Goal: Transaction & Acquisition: Purchase product/service

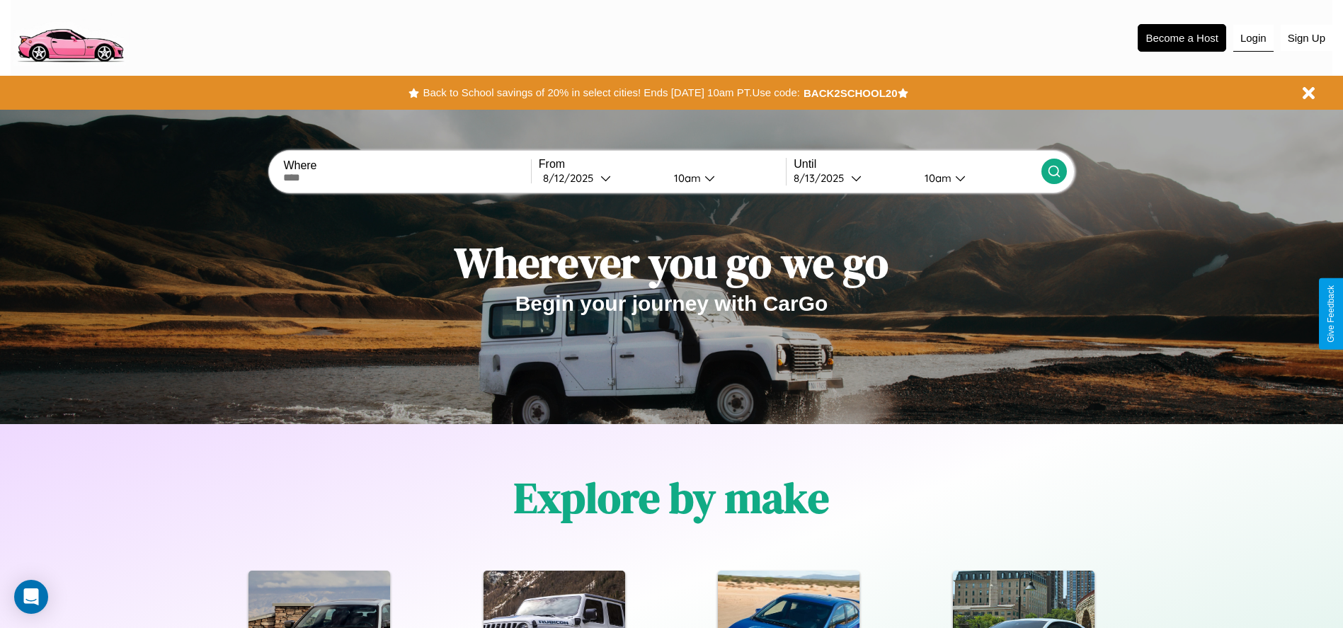
click at [1253, 38] on button "Login" at bounding box center [1254, 38] width 40 height 27
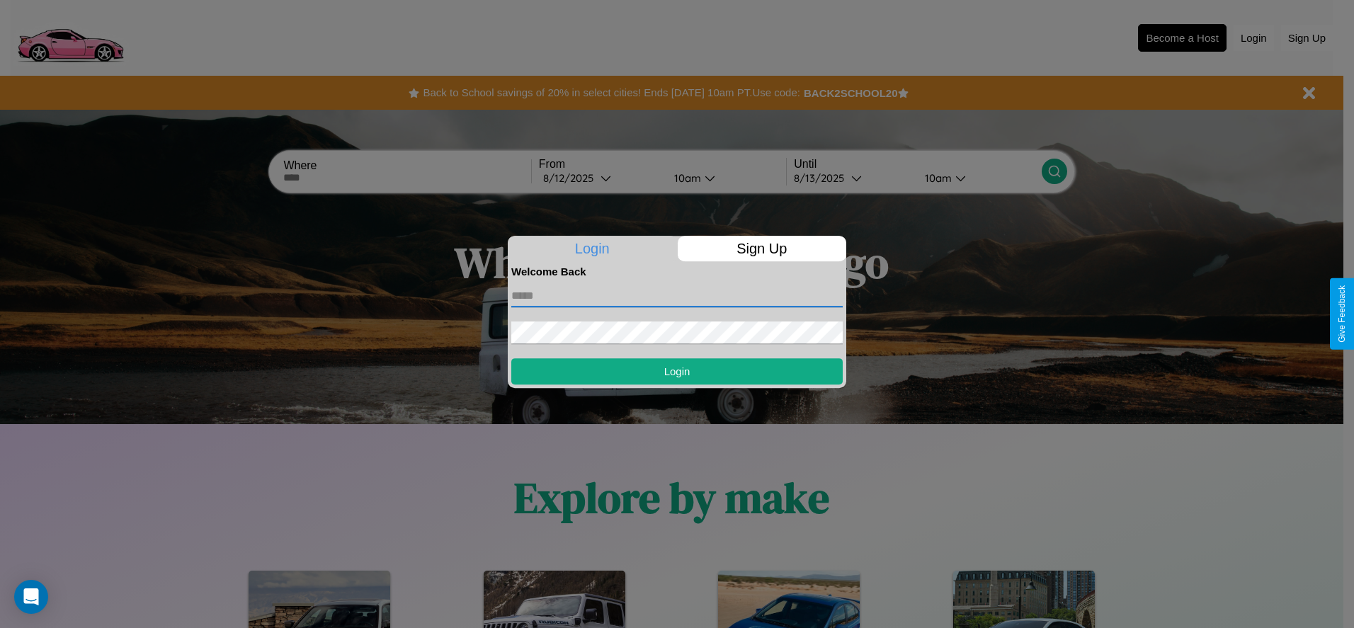
click at [677, 295] on input "text" at bounding box center [676, 296] width 331 height 23
type input "**********"
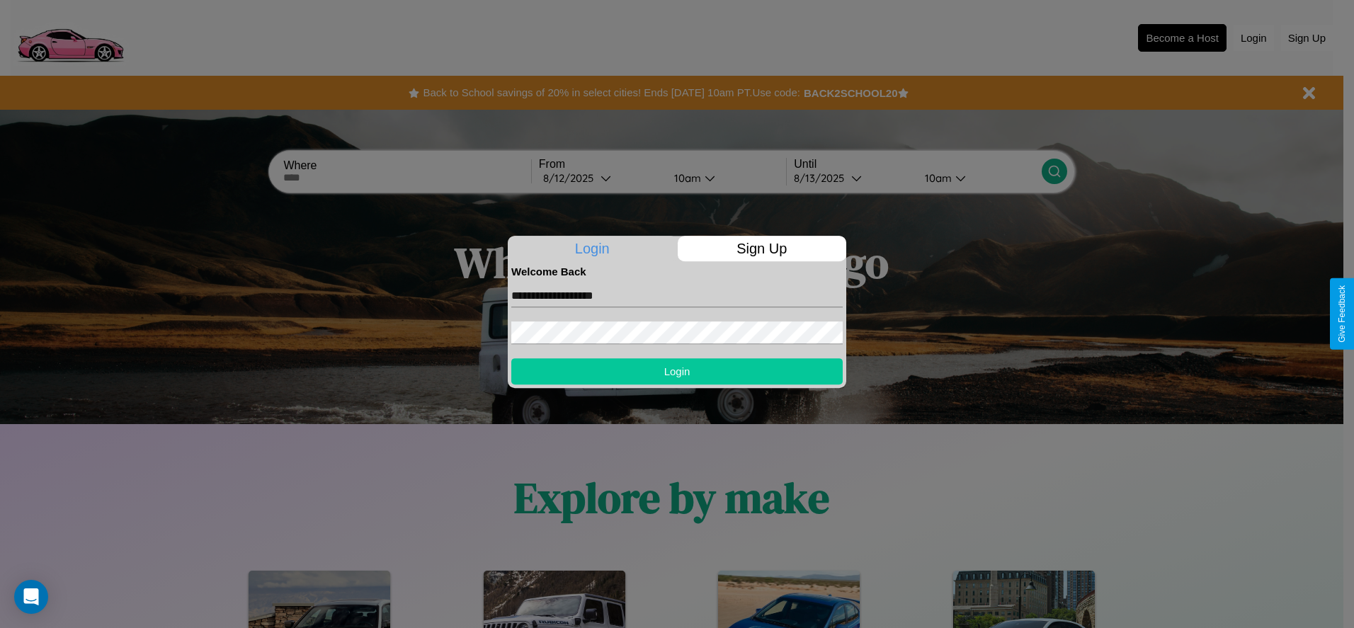
click at [677, 371] on button "Login" at bounding box center [676, 371] width 331 height 26
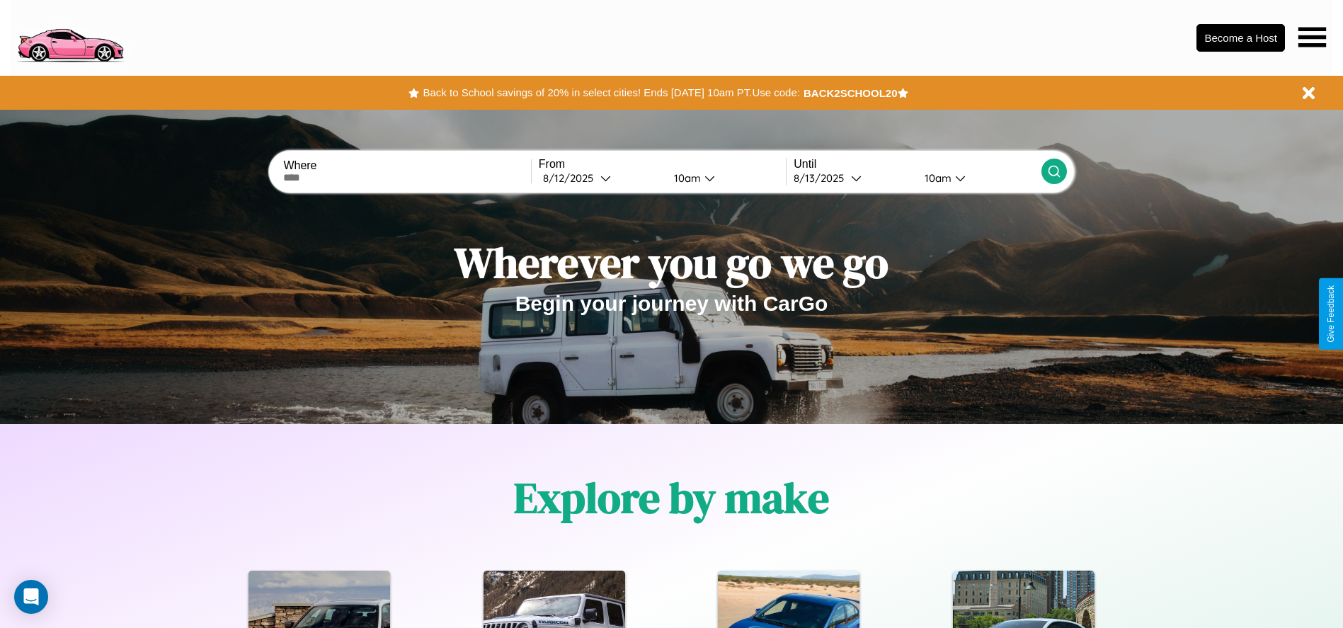
scroll to position [2032, 0]
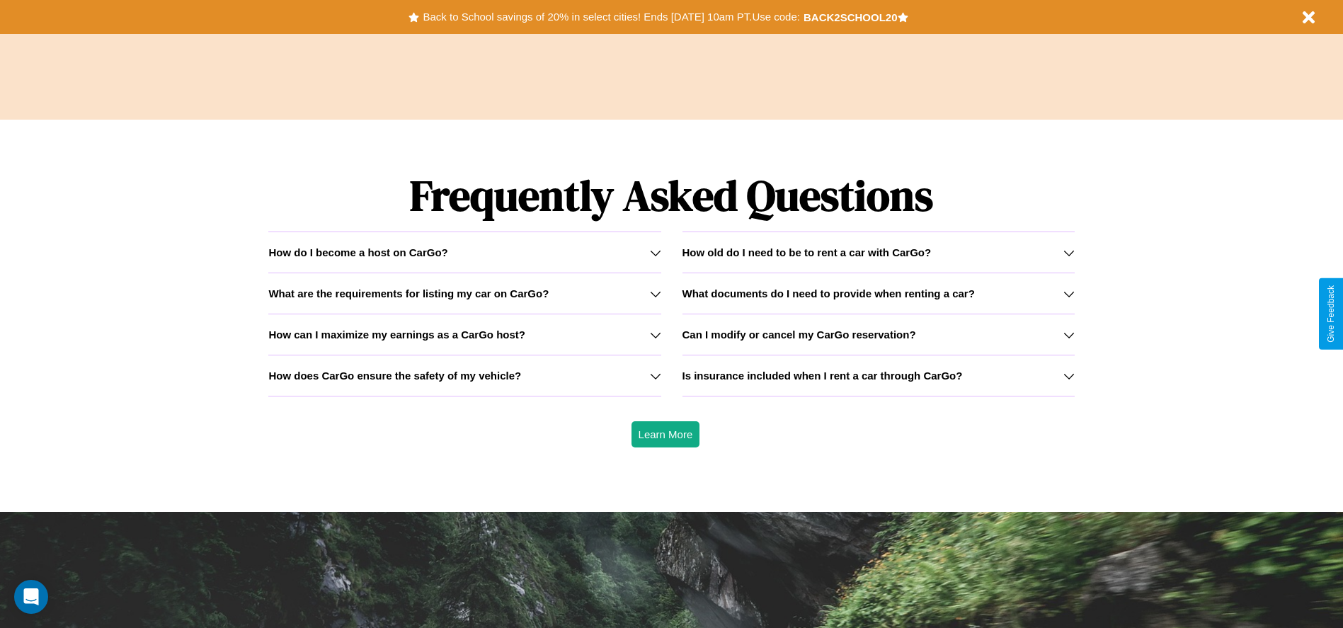
click at [465, 375] on h3 "How does CarGo ensure the safety of my vehicle?" at bounding box center [394, 376] width 253 height 12
click at [465, 293] on h3 "What are the requirements for listing my car on CarGo?" at bounding box center [408, 294] width 280 height 12
click at [878, 252] on h3 "How old do I need to be to rent a car with CarGo?" at bounding box center [807, 252] width 249 height 12
click at [1069, 252] on icon at bounding box center [1069, 252] width 11 height 11
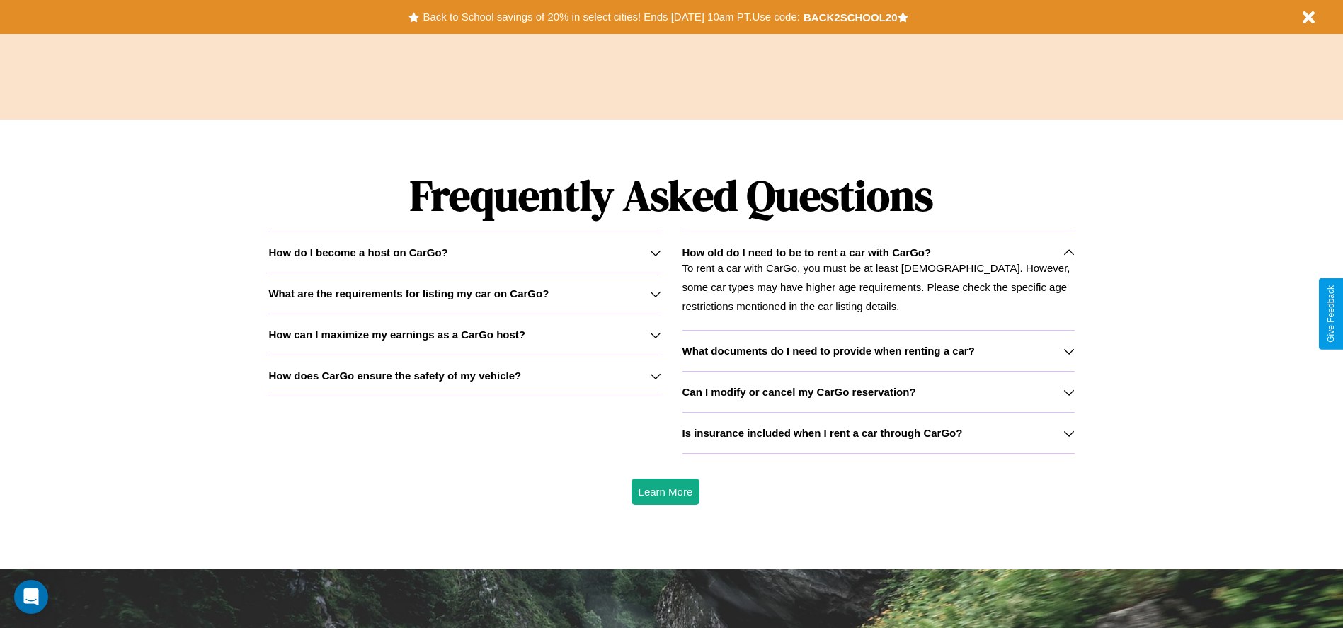
click at [878, 392] on h3 "Can I modify or cancel my CarGo reservation?" at bounding box center [800, 392] width 234 height 12
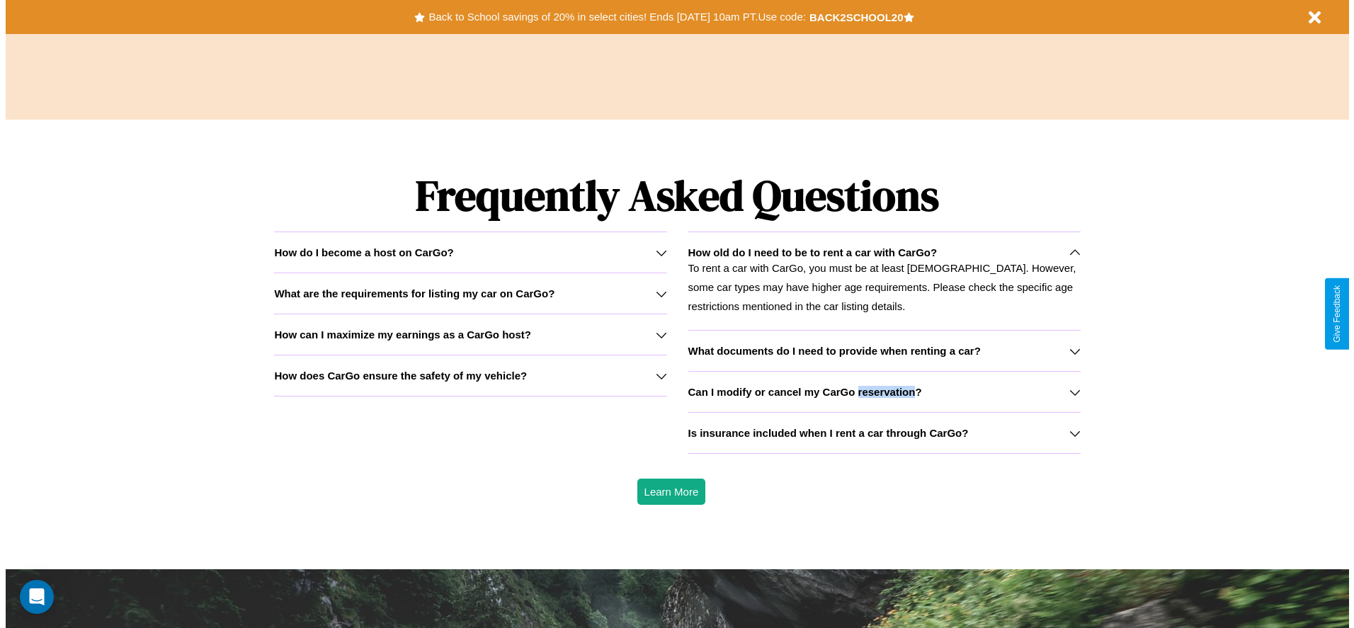
scroll to position [0, 0]
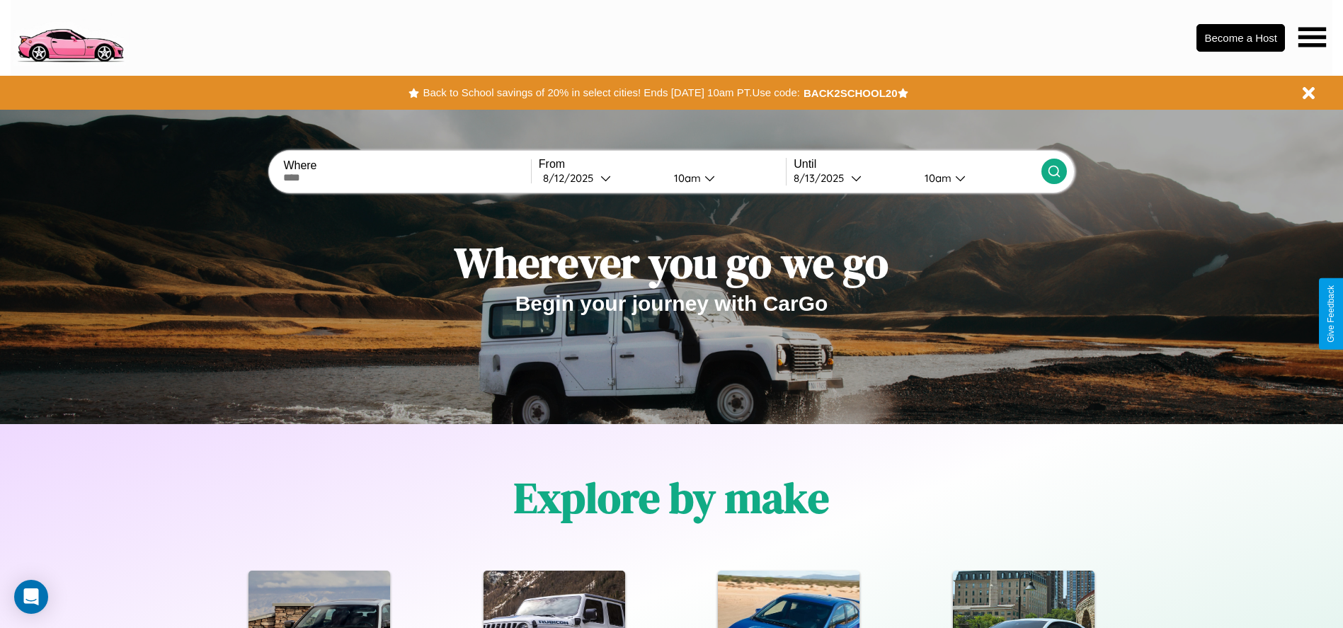
click at [1312, 37] on icon at bounding box center [1313, 37] width 28 height 20
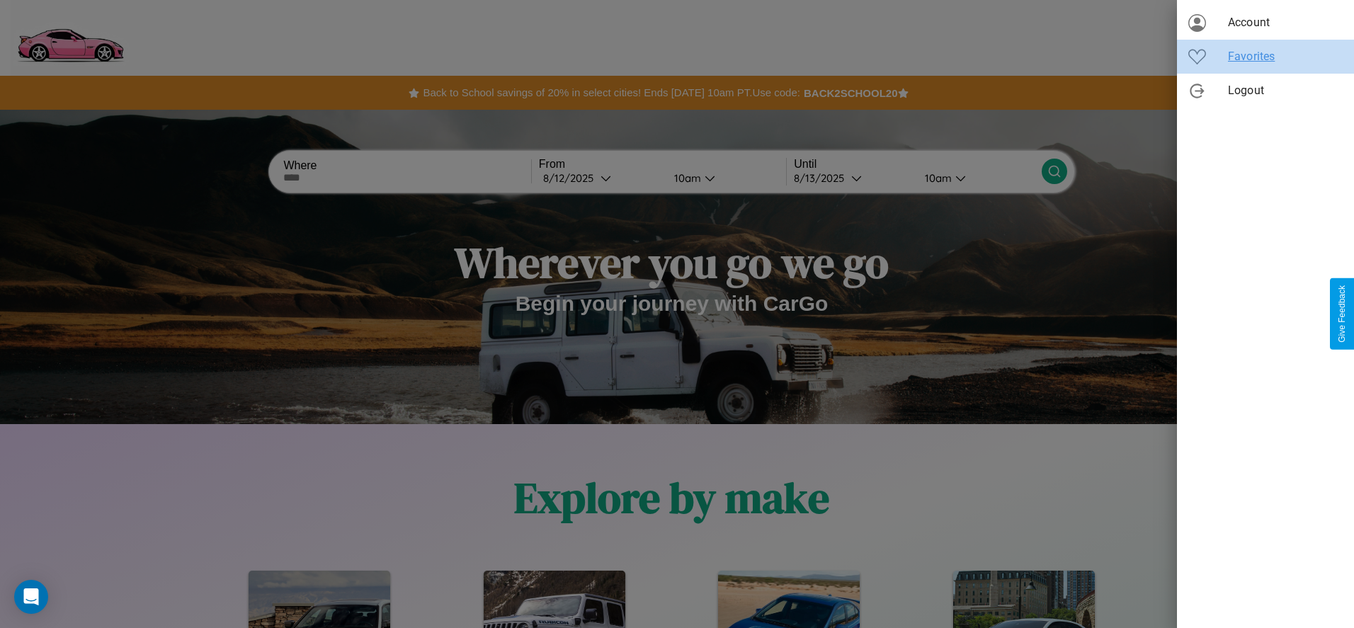
click at [1266, 57] on span "Favorites" at bounding box center [1285, 56] width 115 height 17
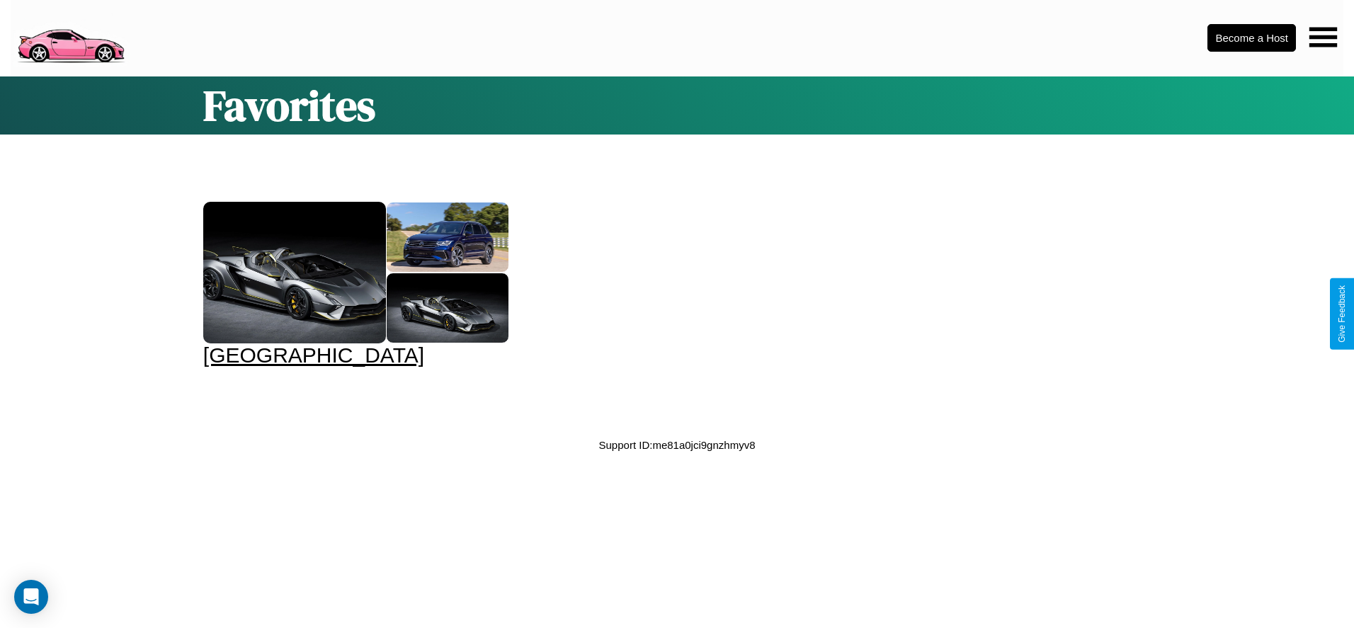
click at [353, 285] on div at bounding box center [294, 273] width 183 height 142
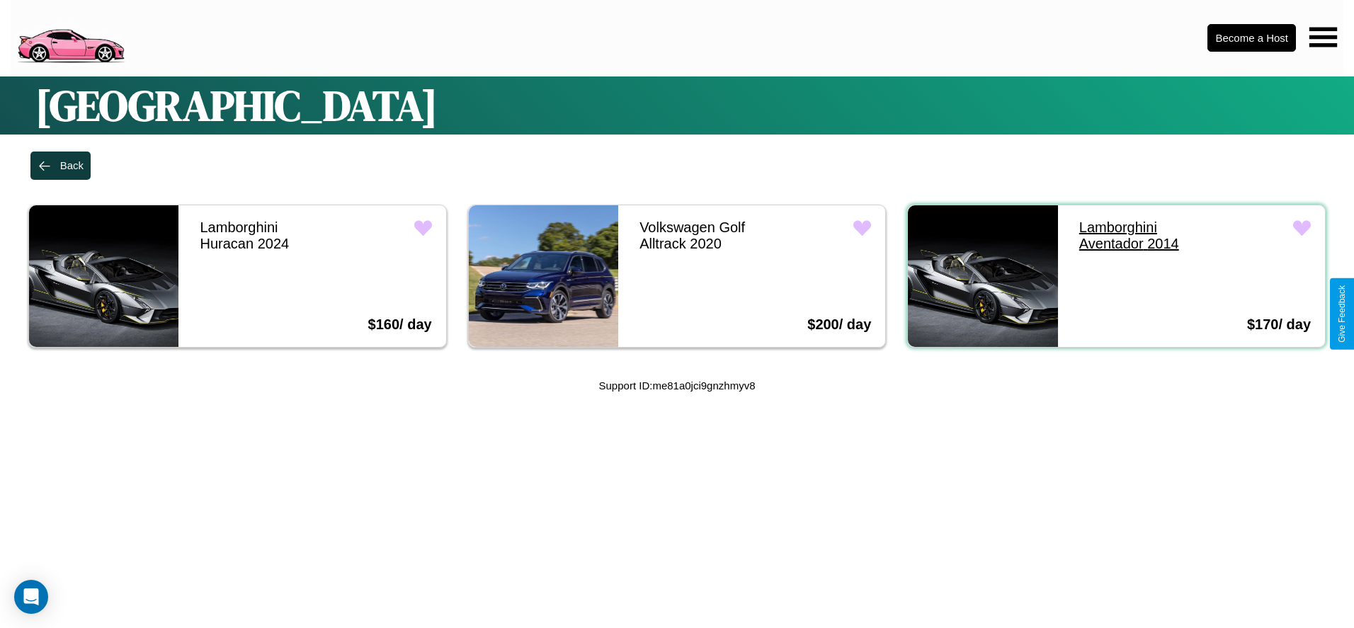
click at [1130, 235] on link "Lamborghini Aventador 2014" at bounding box center [1139, 235] width 149 height 61
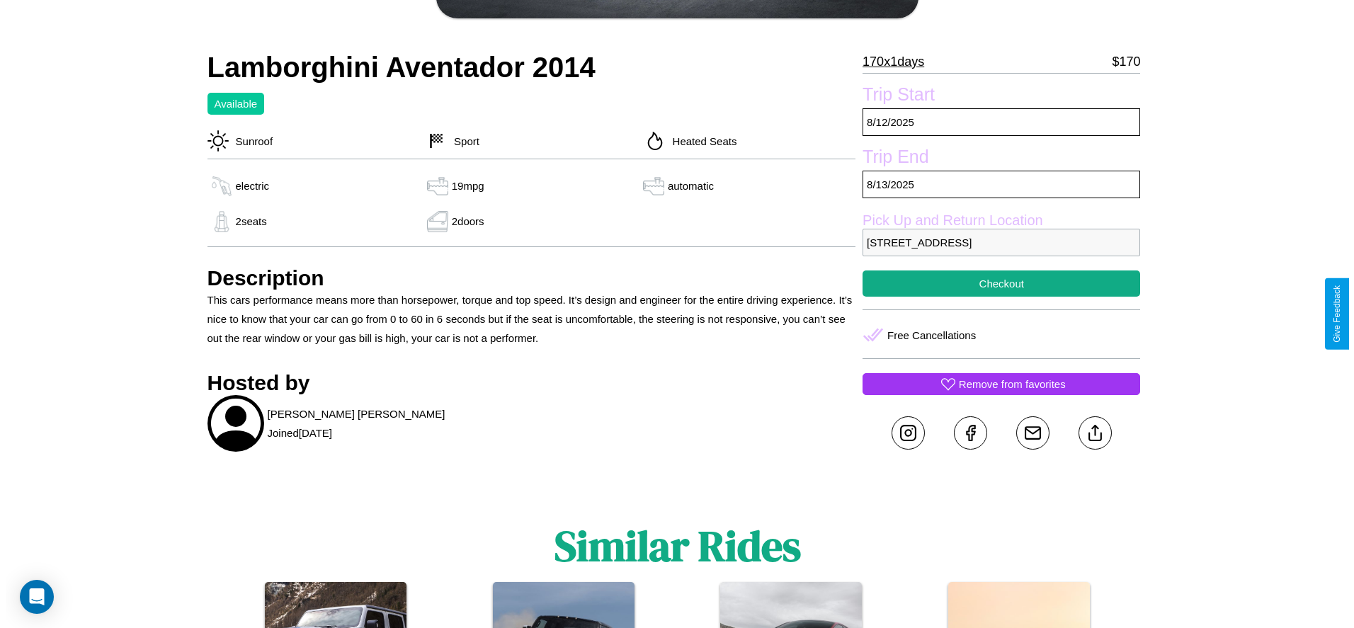
scroll to position [317, 0]
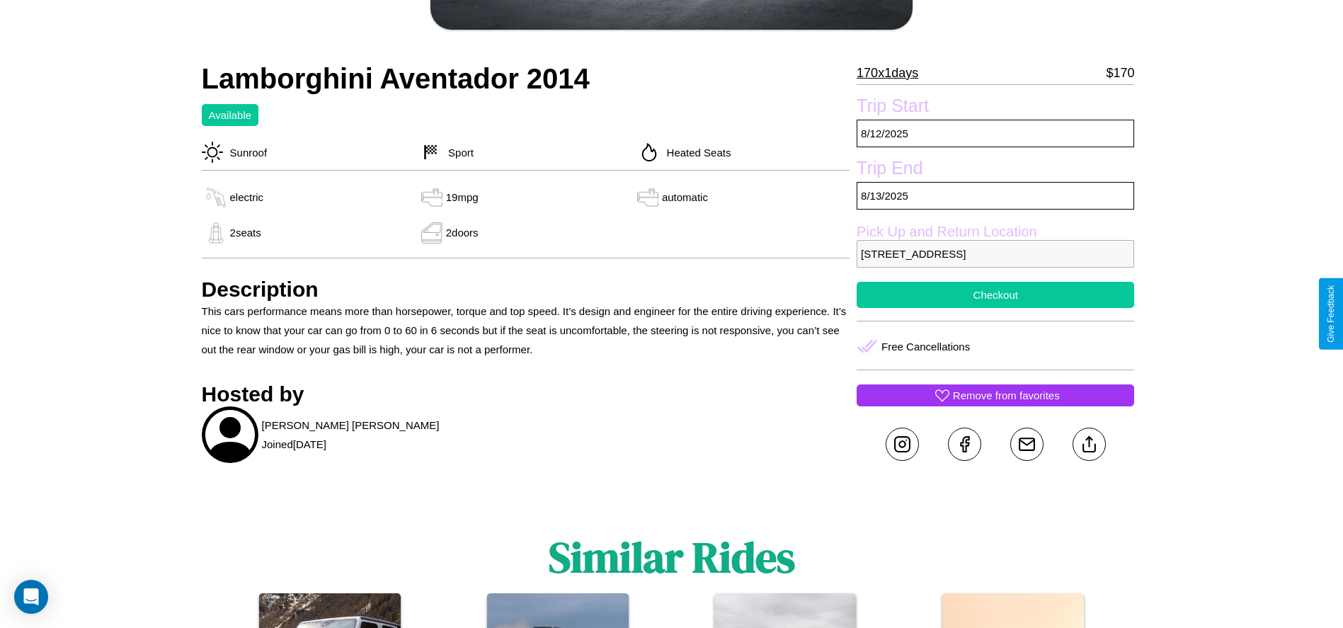
click at [996, 308] on button "Checkout" at bounding box center [996, 295] width 278 height 26
